Goal: Information Seeking & Learning: Learn about a topic

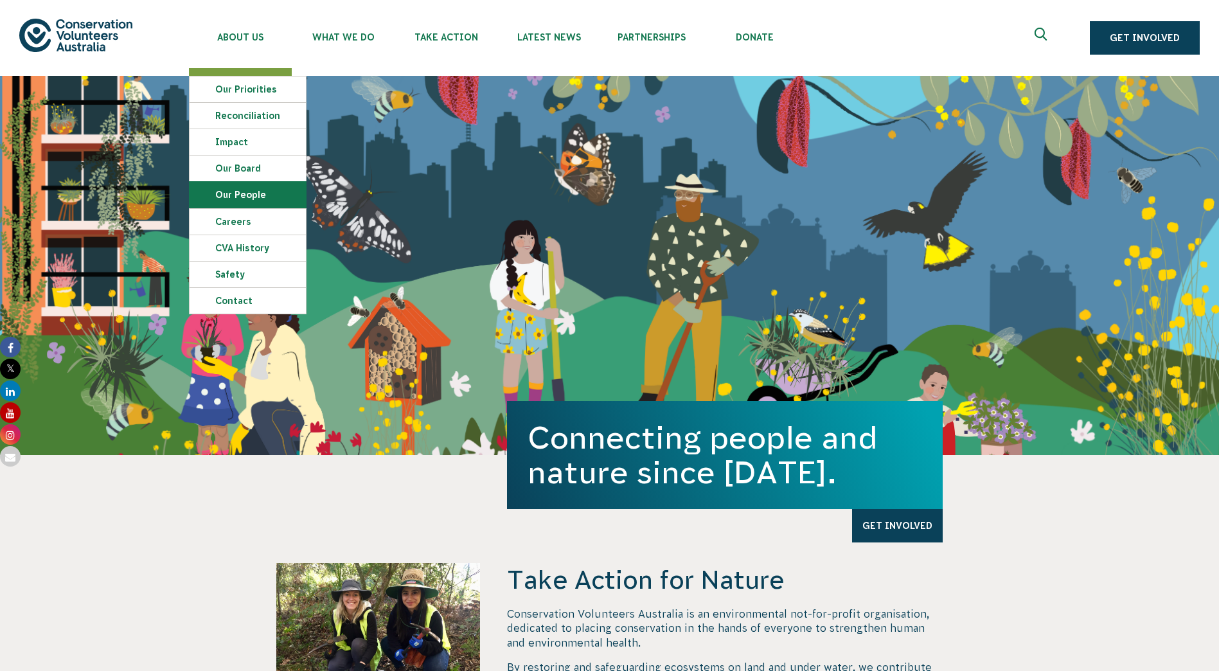
click at [246, 193] on link "Our People" at bounding box center [248, 195] width 116 height 26
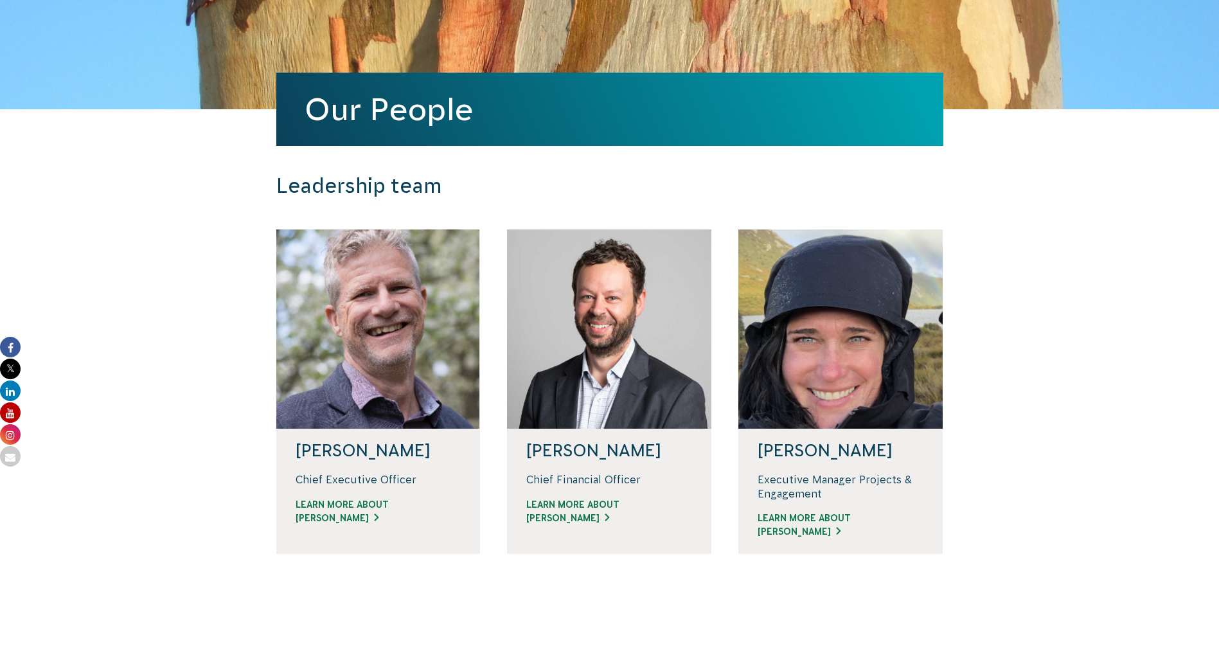
scroll to position [257, 0]
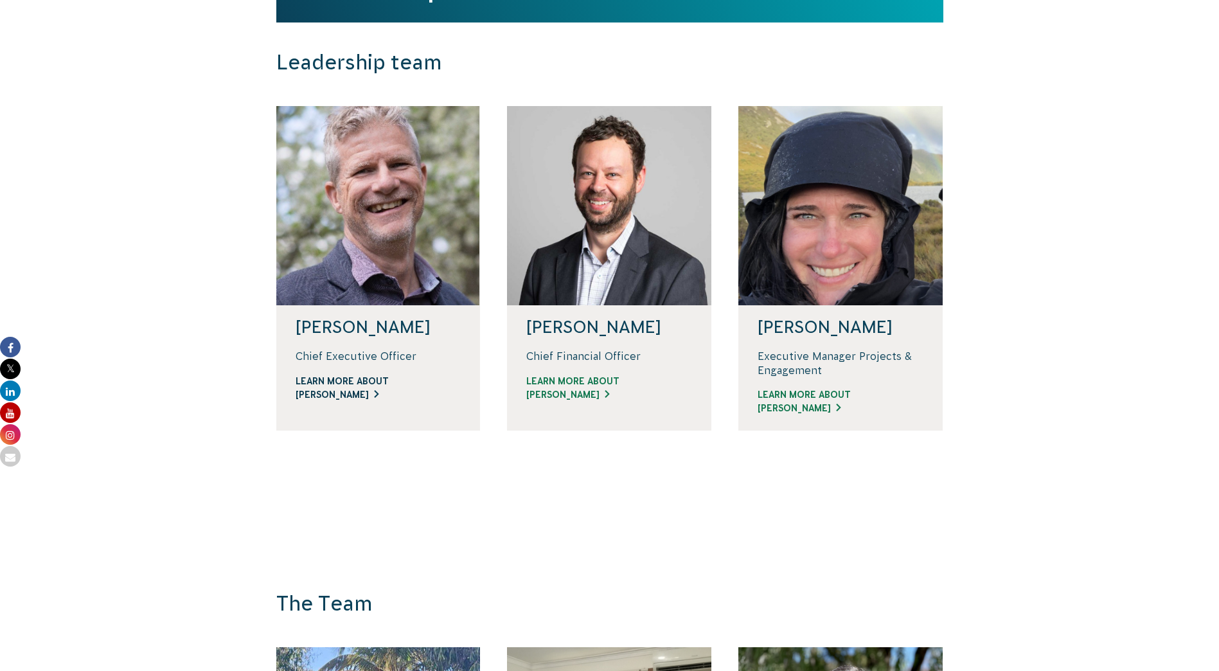
click at [344, 393] on link "Learn more about Phil" at bounding box center [379, 388] width 166 height 27
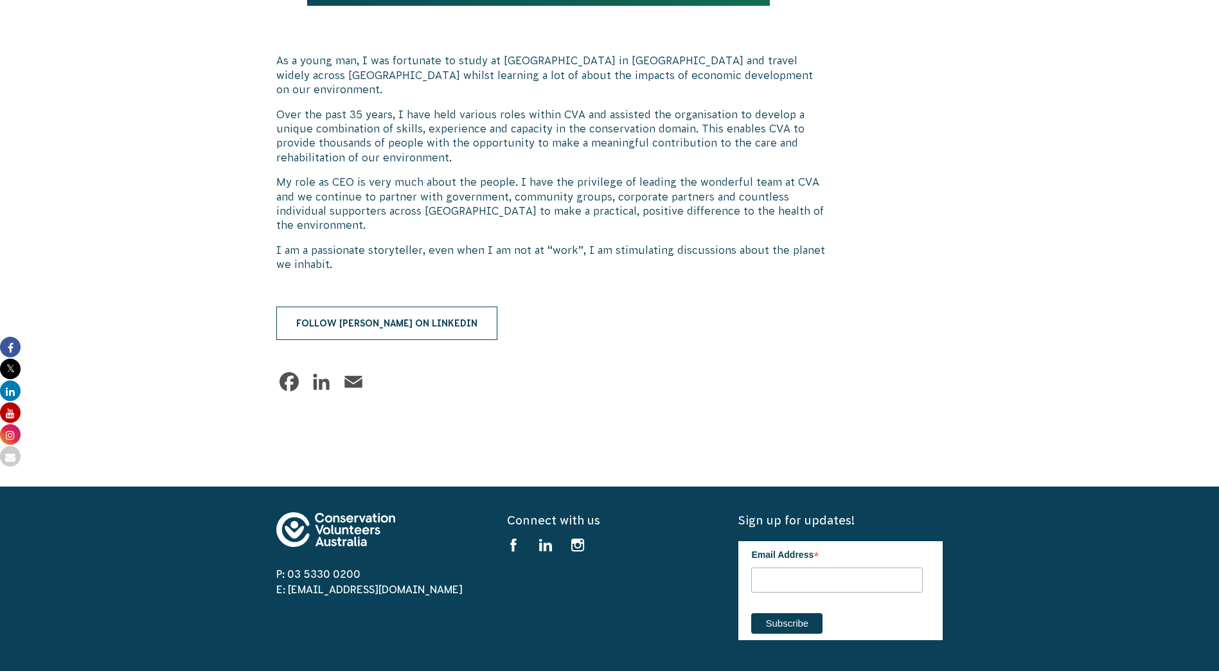
scroll to position [707, 0]
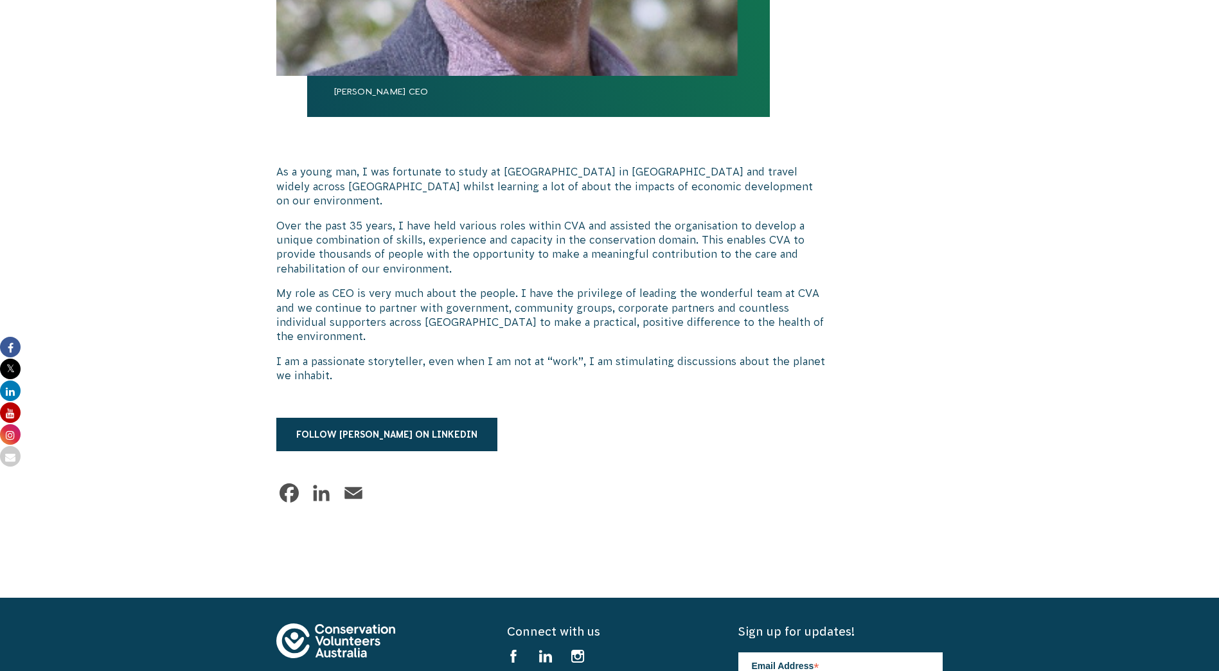
click at [334, 366] on p "I am a passionate storyteller, even when I am not at “work”, I am stimulating d…" at bounding box center [551, 368] width 551 height 29
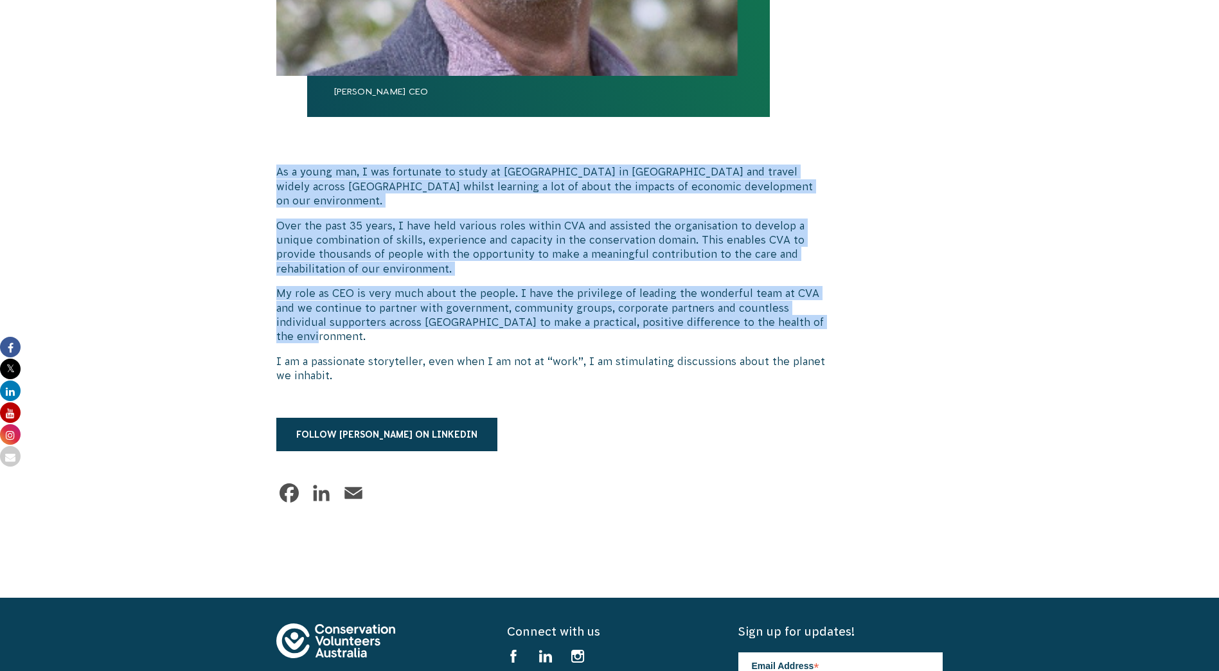
drag, startPoint x: 355, startPoint y: 325, endPoint x: 262, endPoint y: 165, distance: 185.2
click at [262, 165] on div "Phil Harrison CEO As a young man, I was fortunate to study at Brunel University…" at bounding box center [610, 144] width 716 height 908
drag, startPoint x: 262, startPoint y: 165, endPoint x: 259, endPoint y: 179, distance: 14.4
click at [259, 179] on div "Phil Harrison CEO As a young man, I was fortunate to study at Brunel University…" at bounding box center [610, 144] width 716 height 908
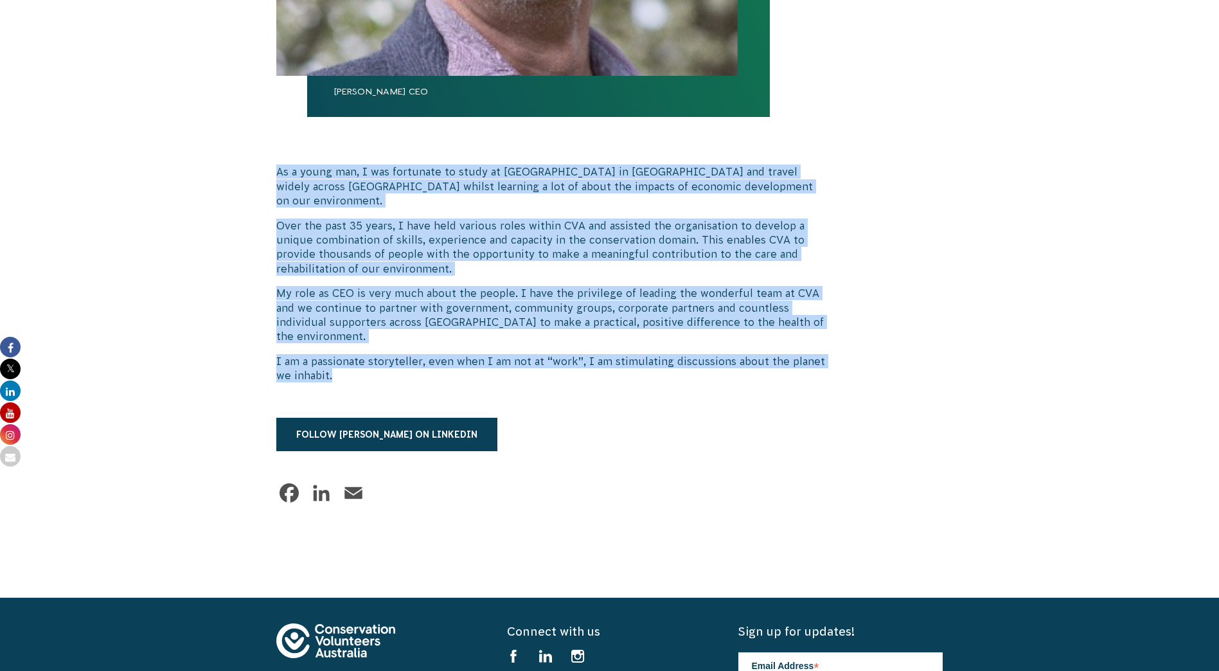
drag, startPoint x: 278, startPoint y: 172, endPoint x: 398, endPoint y: 358, distance: 221.4
click at [398, 358] on div "Phil Harrison CEO As a young man, I was fortunate to study at Brunel University…" at bounding box center [551, 139] width 551 height 744
copy div "As a young man, I was fortunate to study at Brunel University in London and tra…"
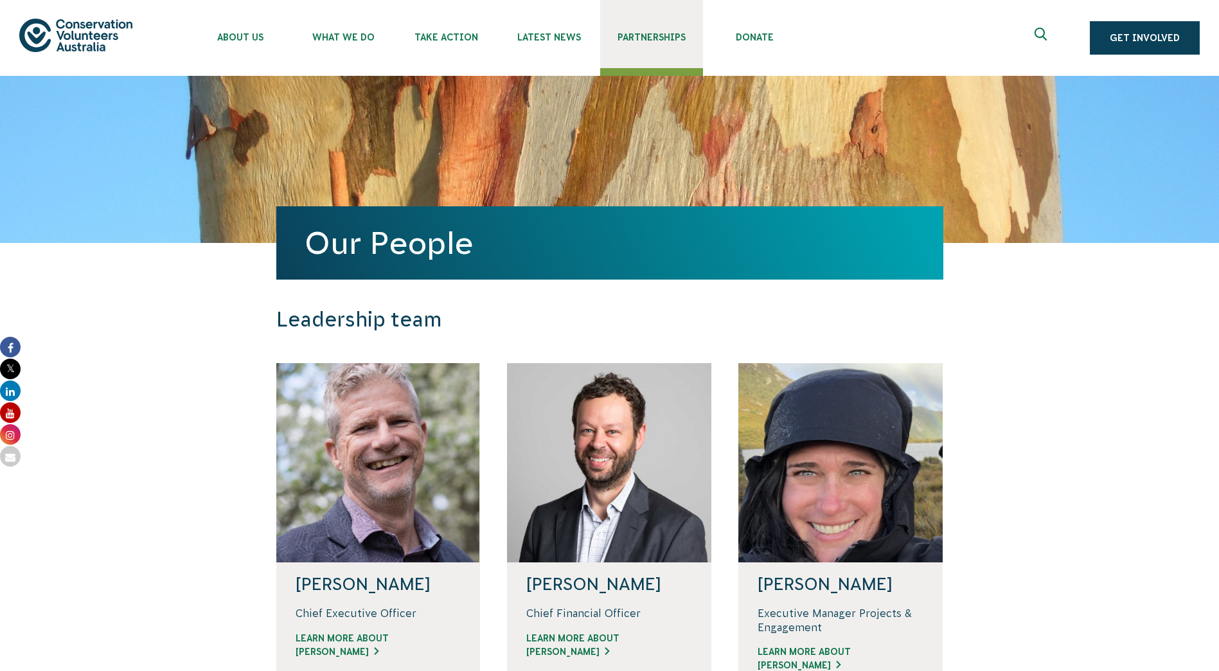
click at [636, 30] on link "Partnerships" at bounding box center [651, 34] width 103 height 68
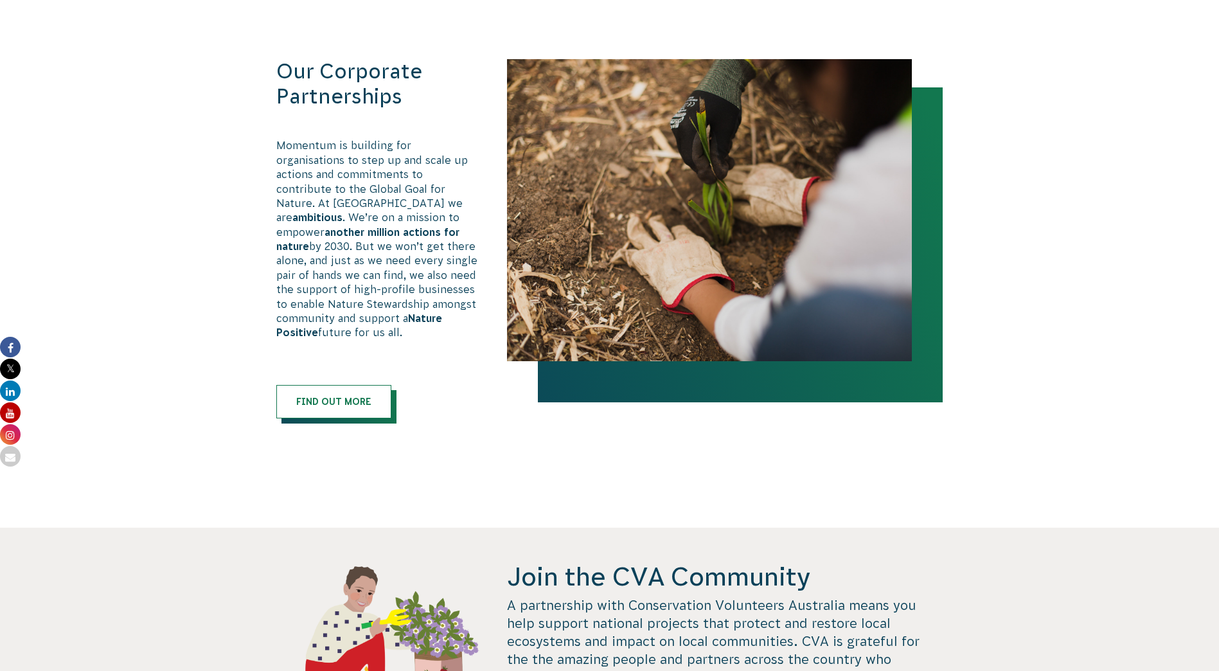
scroll to position [781, 0]
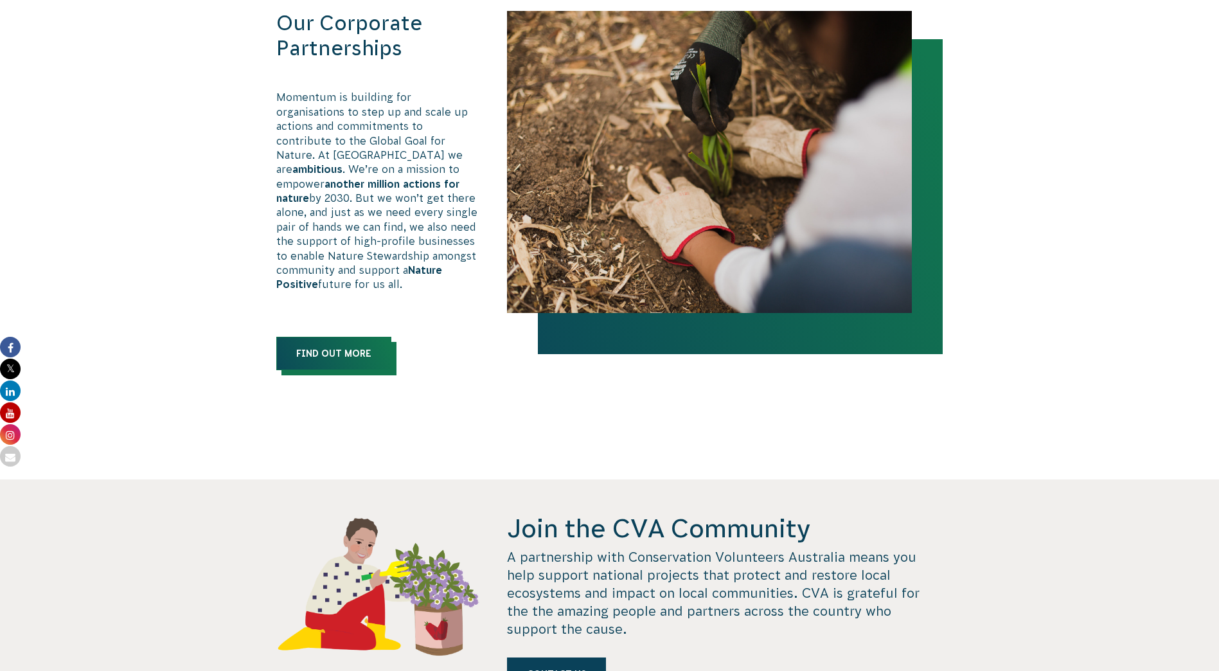
click at [323, 343] on link "Find out more" at bounding box center [333, 353] width 115 height 33
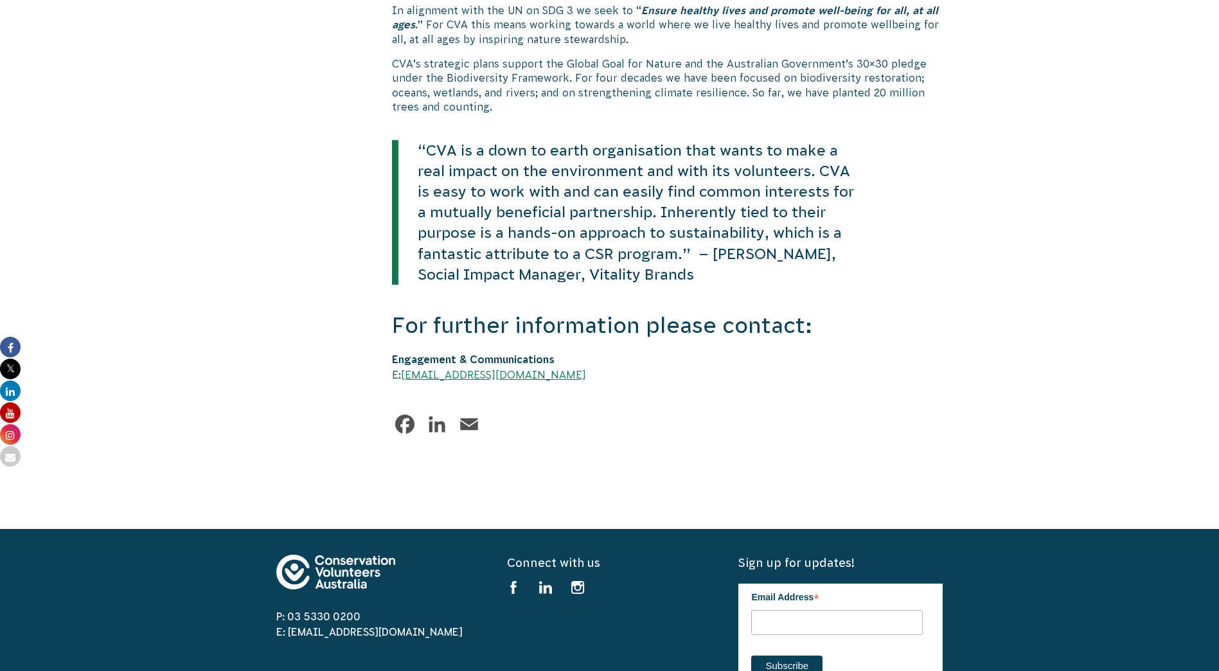
scroll to position [2687, 0]
